Goal: Task Accomplishment & Management: Complete application form

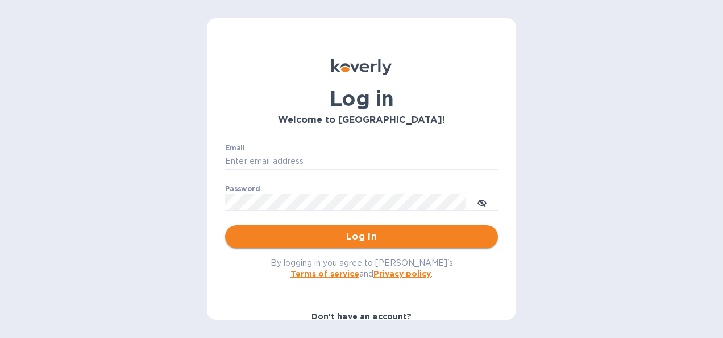
type input "[PERSON_NAME][EMAIL_ADDRESS][DOMAIN_NAME]"
click at [341, 243] on span "Log in" at bounding box center [361, 237] width 255 height 14
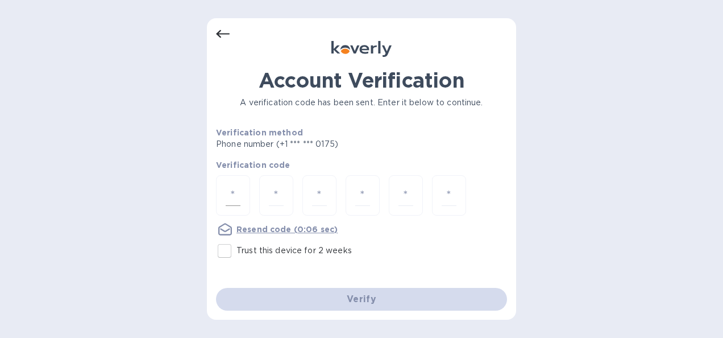
click at [237, 194] on input "number" at bounding box center [233, 195] width 15 height 21
type input "8"
type input "5"
type input "7"
type input "3"
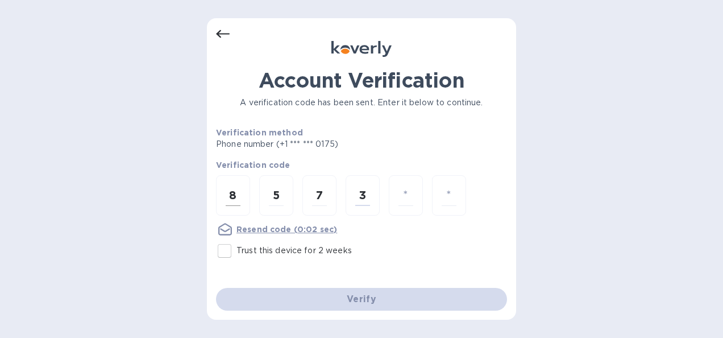
type input "2"
type input "0"
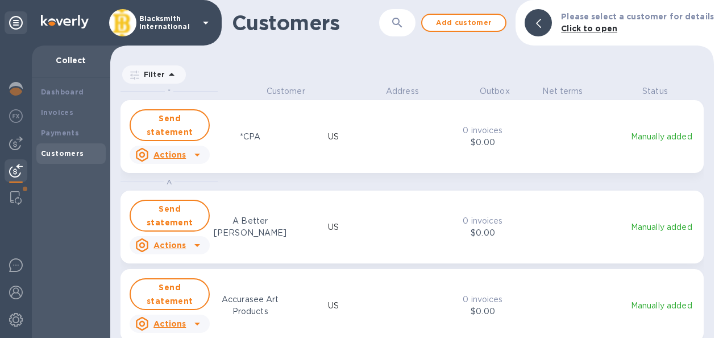
scroll to position [243, 599]
click at [15, 145] on img at bounding box center [16, 143] width 14 height 14
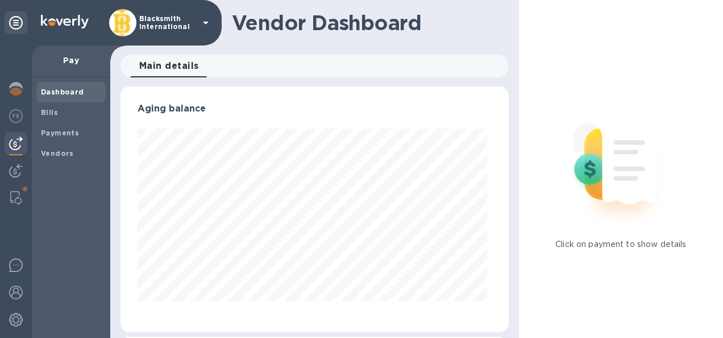
scroll to position [246, 383]
click at [51, 113] on b "Bills" at bounding box center [49, 112] width 17 height 9
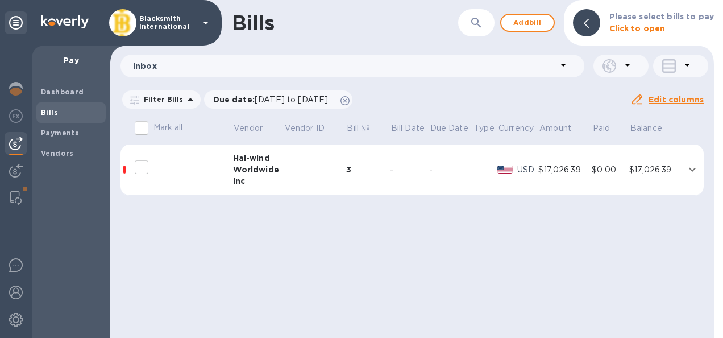
click at [238, 166] on div "Worldwide" at bounding box center [258, 169] width 51 height 11
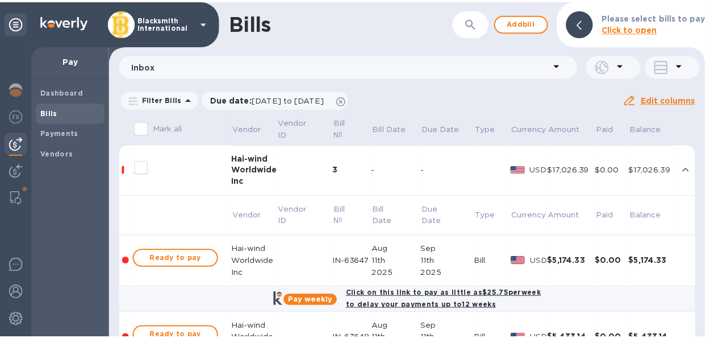
scroll to position [41, 0]
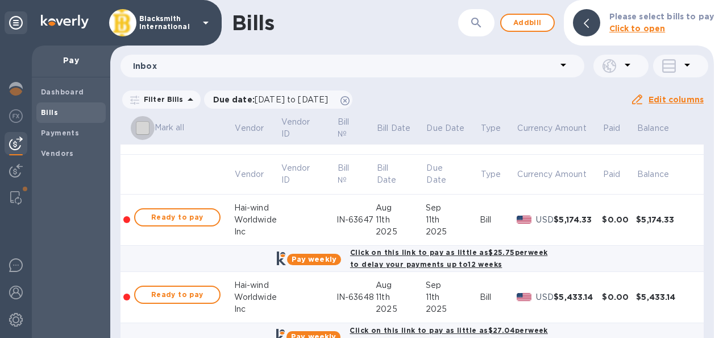
click at [141, 131] on input "Mark all" at bounding box center [143, 128] width 24 height 24
checkbox input "true"
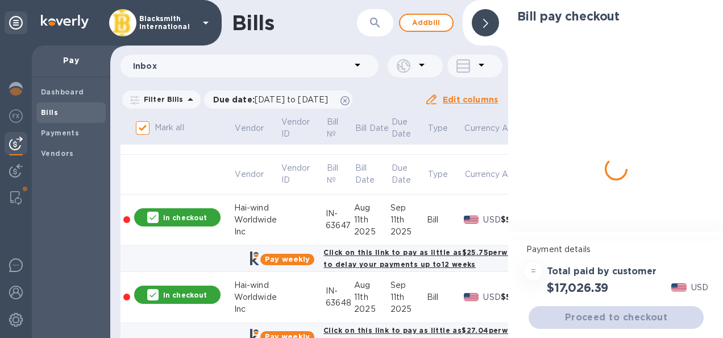
checkbox input "true"
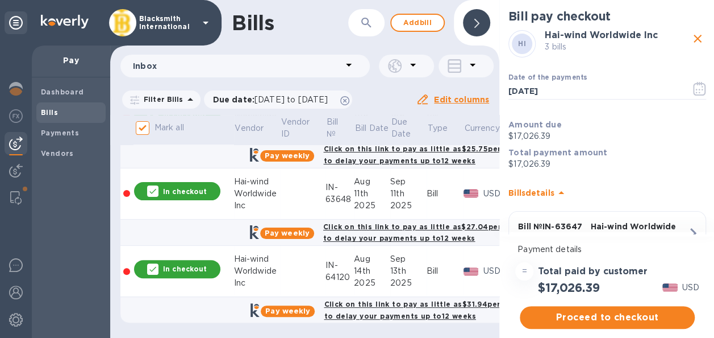
scroll to position [9, 0]
click at [598, 310] on span "Proceed to checkout" at bounding box center [607, 317] width 157 height 14
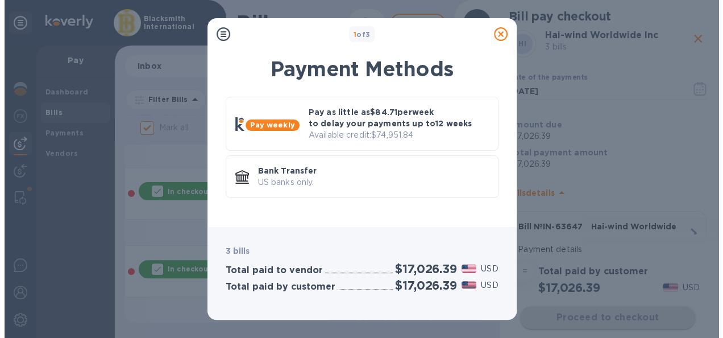
scroll to position [0, 0]
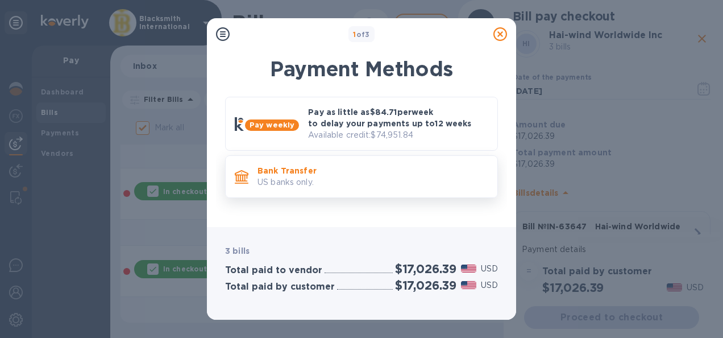
click at [353, 177] on p "US banks only." at bounding box center [372, 182] width 231 height 12
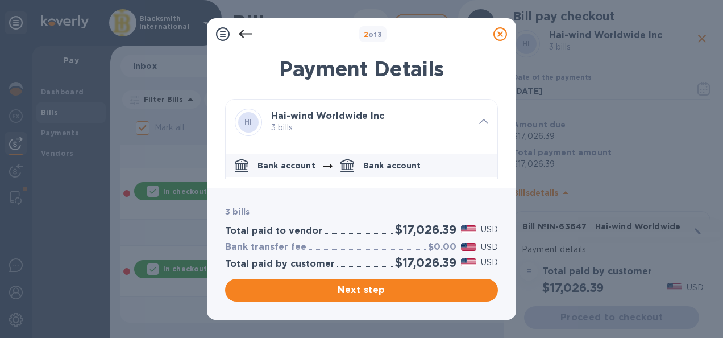
click at [243, 31] on icon at bounding box center [246, 34] width 14 height 8
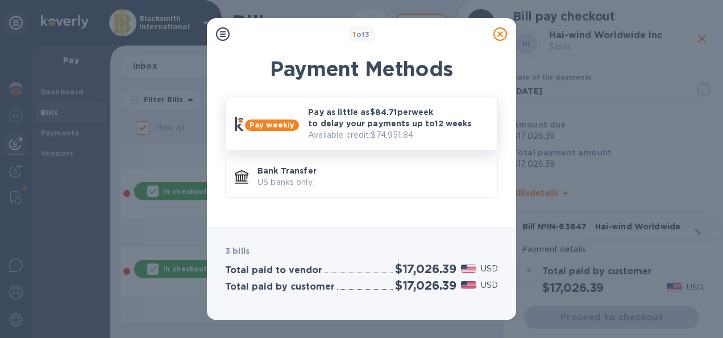
click at [268, 128] on p "Pay weekly" at bounding box center [271, 124] width 45 height 11
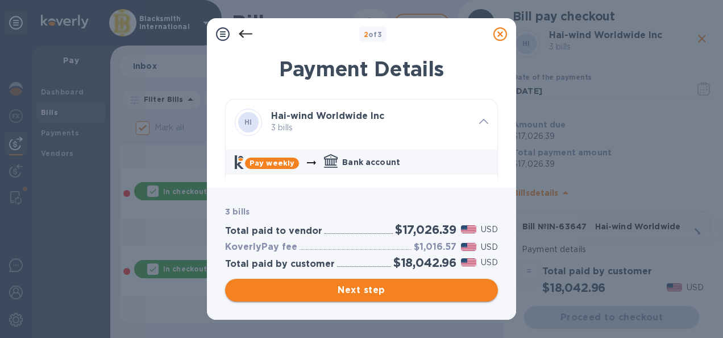
click at [356, 292] on span "Next step" at bounding box center [361, 290] width 255 height 14
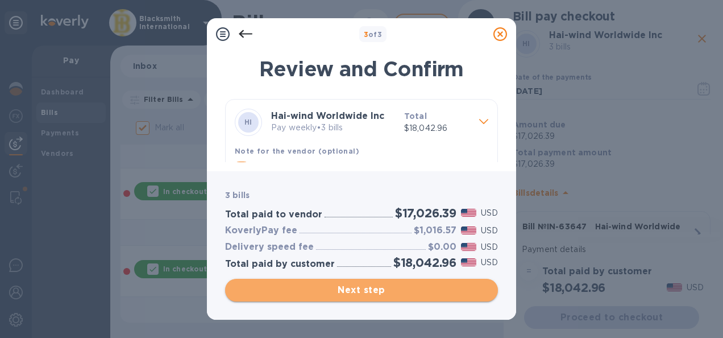
click at [351, 290] on span "Next step" at bounding box center [361, 290] width 255 height 14
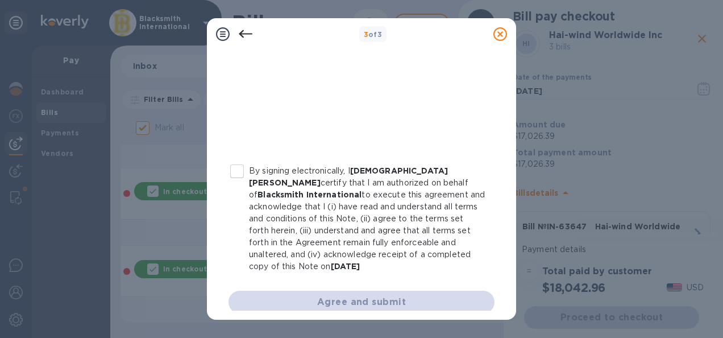
scroll to position [309, 0]
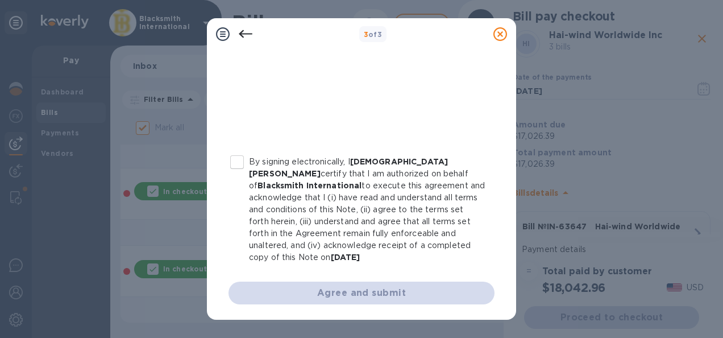
click at [239, 160] on input "By signing electronically, I [PERSON_NAME] certify that I am authorized on beha…" at bounding box center [237, 162] width 24 height 24
checkbox input "true"
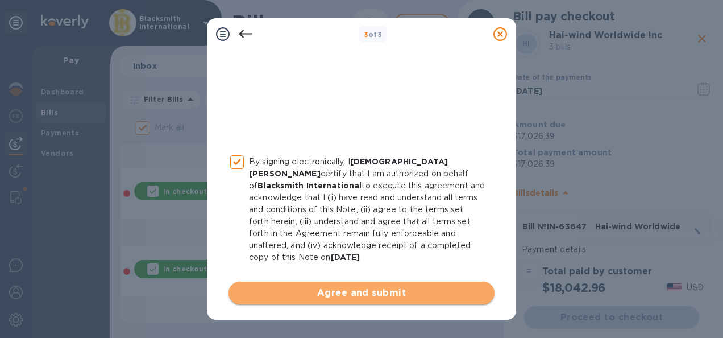
click at [365, 282] on button "Agree and submit" at bounding box center [361, 292] width 266 height 23
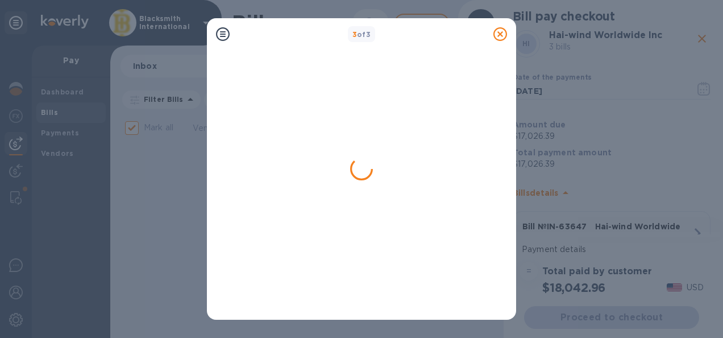
scroll to position [0, 0]
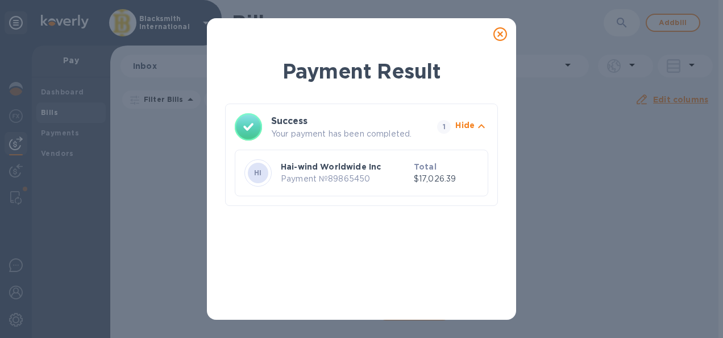
click at [505, 35] on icon at bounding box center [500, 34] width 14 height 14
